Goal: Information Seeking & Learning: Learn about a topic

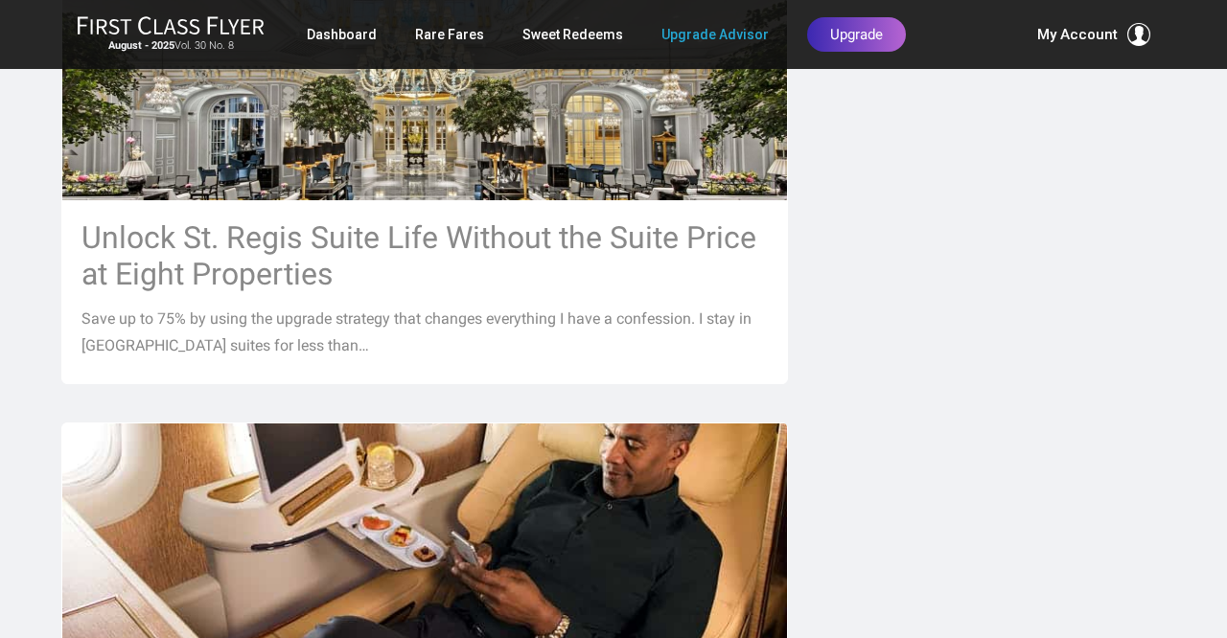
scroll to position [1525, 1]
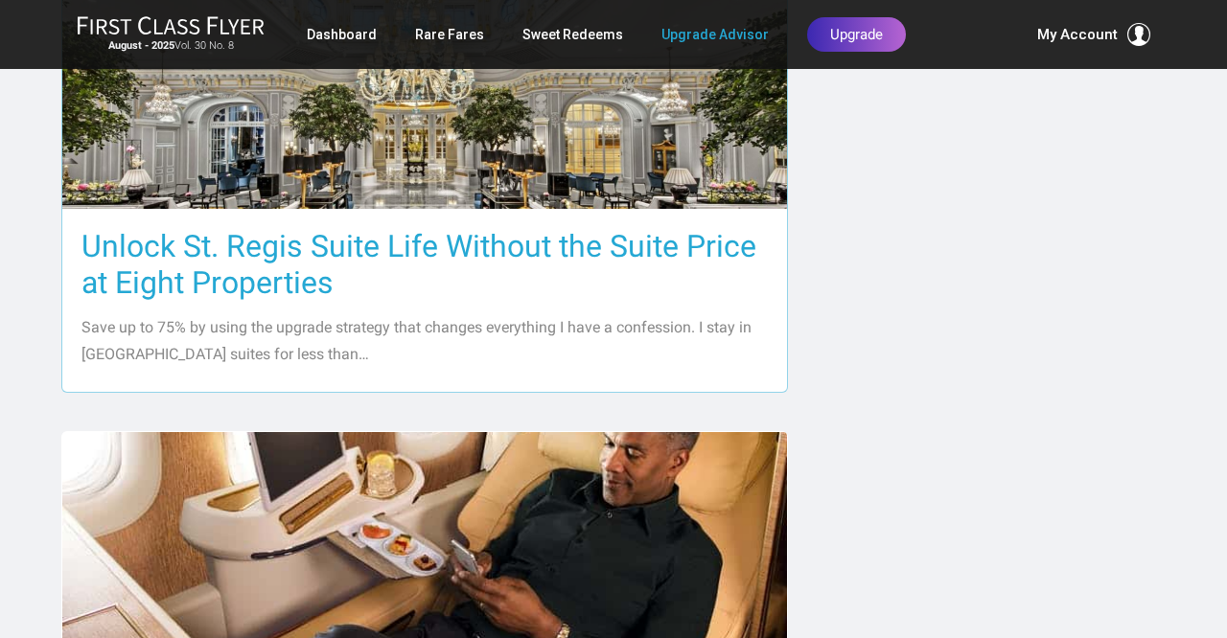
click at [637, 242] on h3 "Unlock St. Regis Suite Life Without the Suite Price at Eight Properties" at bounding box center [424, 264] width 686 height 73
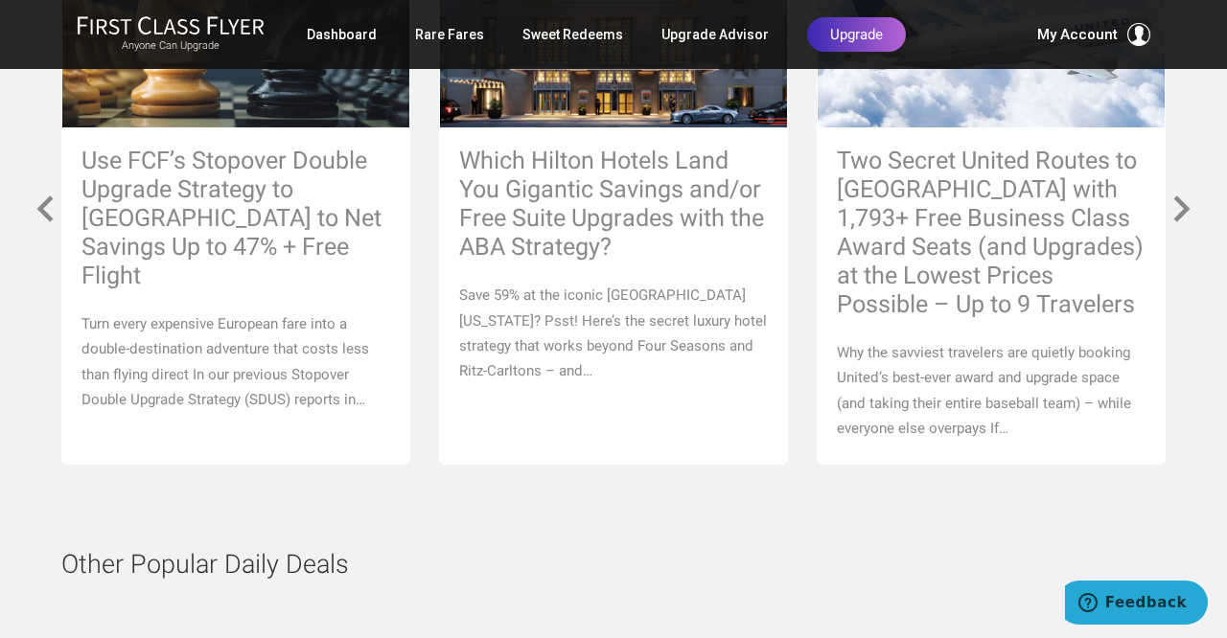
scroll to position [8419, 0]
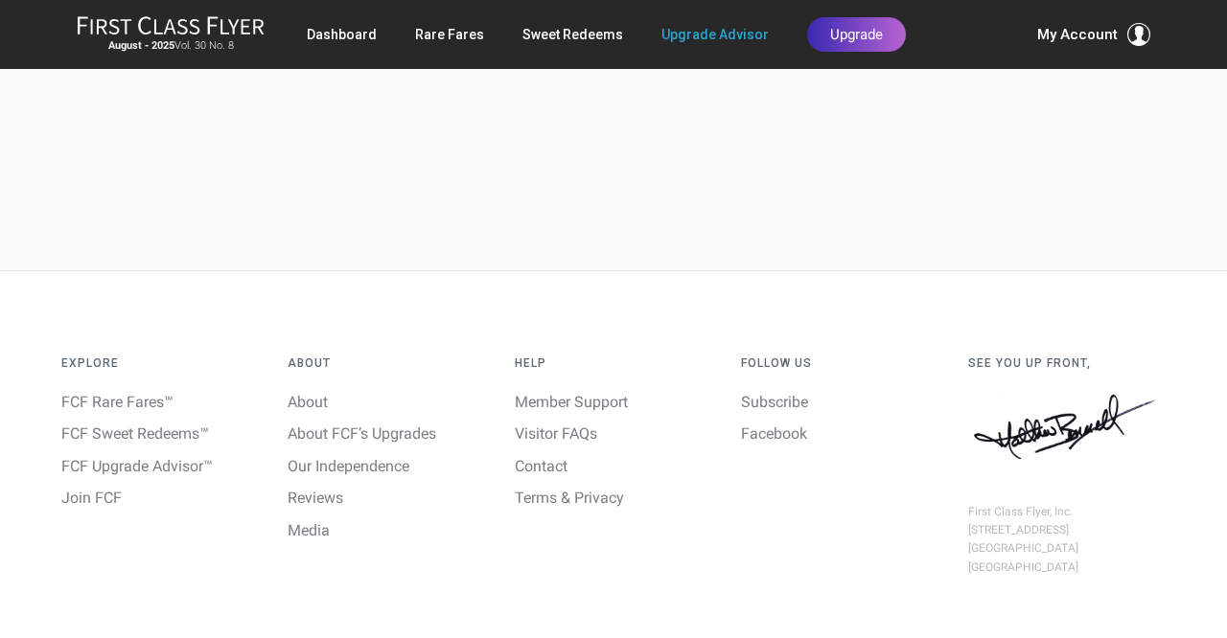
scroll to position [6214, 1]
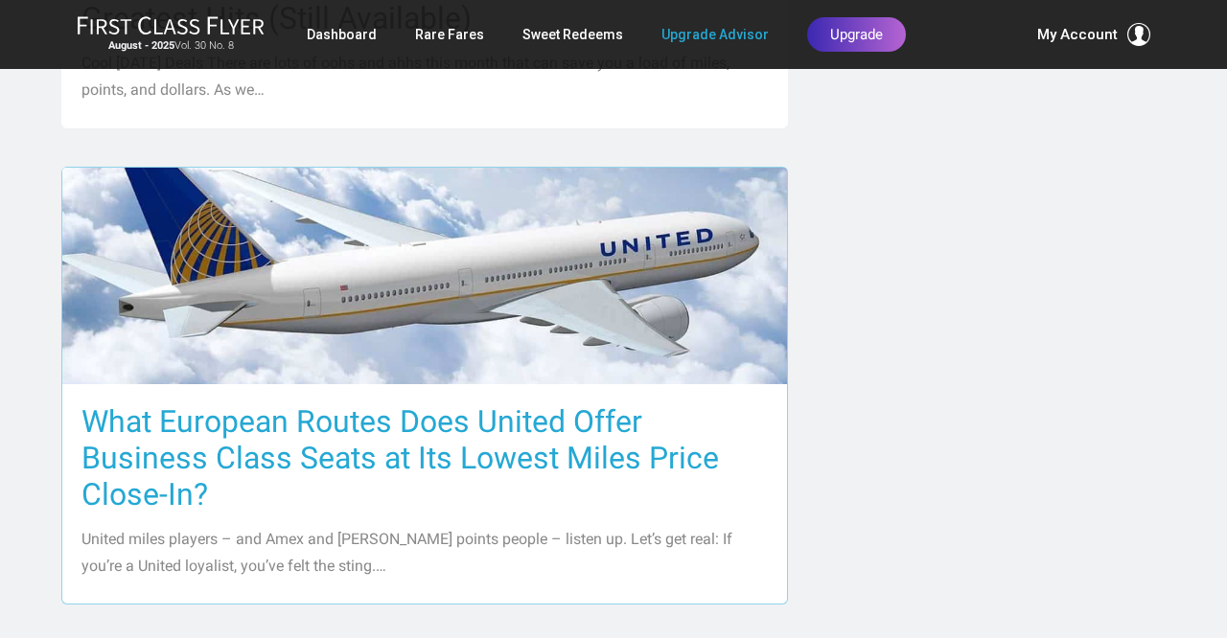
scroll to position [2228, 0]
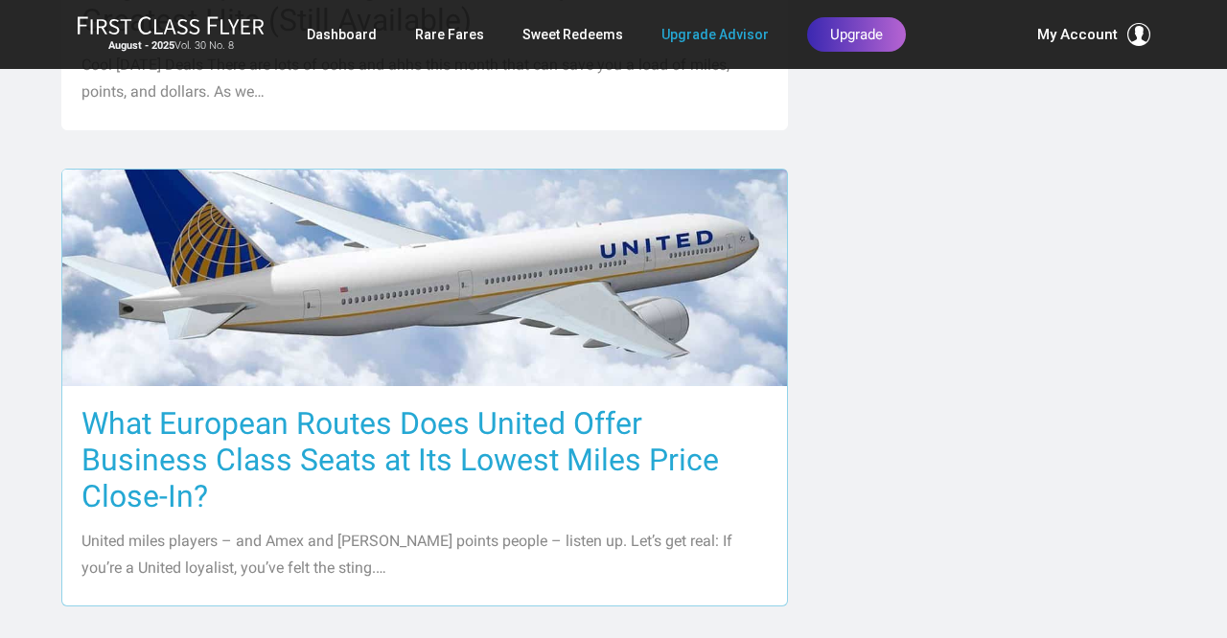
click at [606, 435] on h3 "What European Routes Does United Offer Business Class Seats at Its Lowest Miles…" at bounding box center [424, 459] width 686 height 109
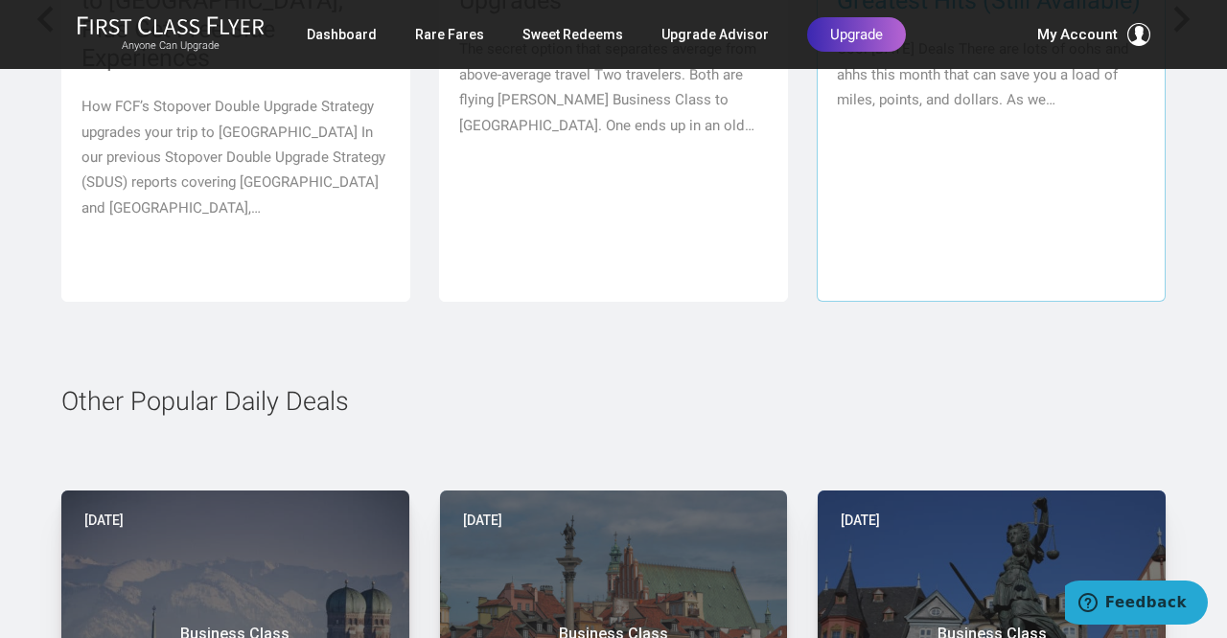
scroll to position [5083, 0]
